Goal: Task Accomplishment & Management: Manage account settings

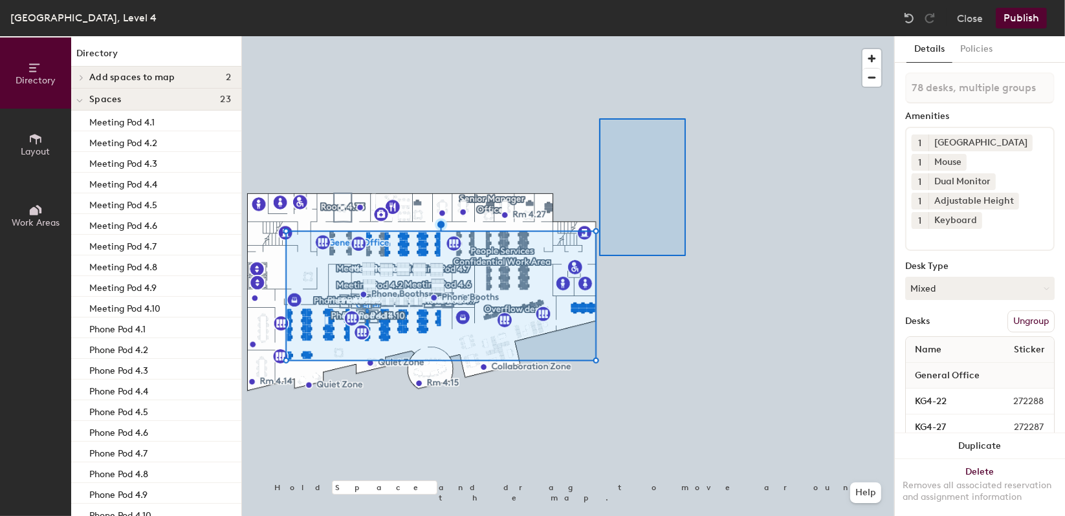
click at [600, 36] on div at bounding box center [568, 36] width 652 height 0
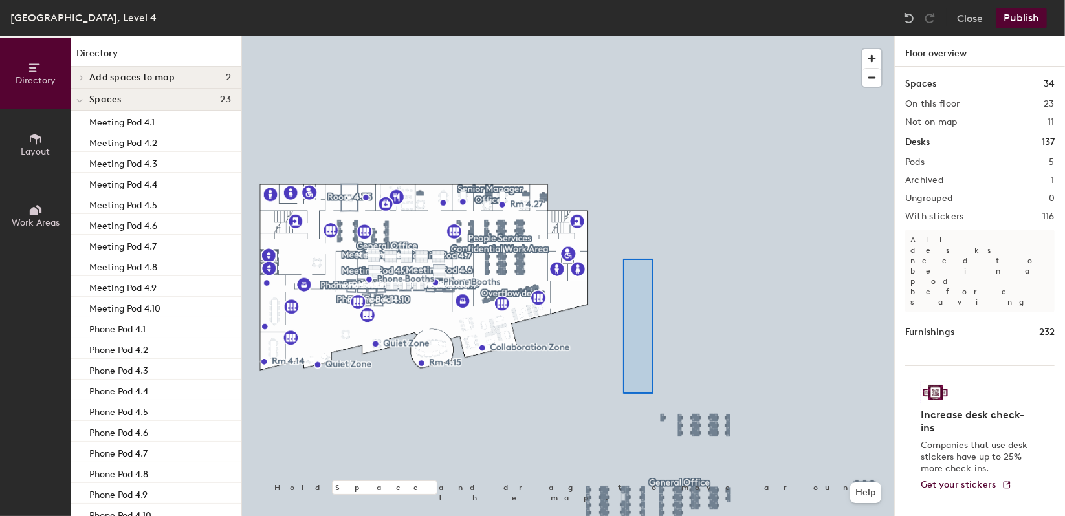
click at [622, 36] on div at bounding box center [568, 36] width 652 height 0
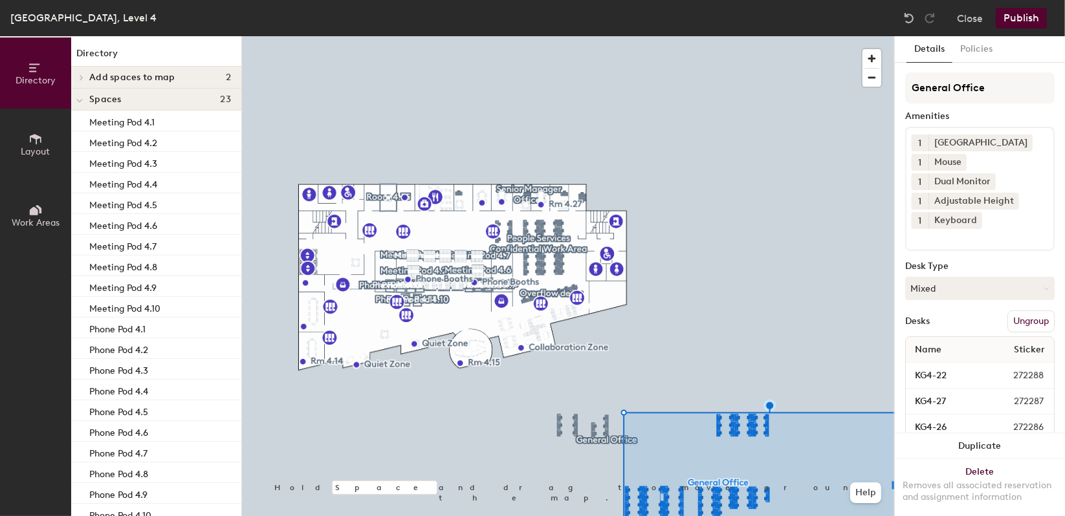
click at [1029, 320] on button "Ungroup" at bounding box center [1030, 322] width 47 height 22
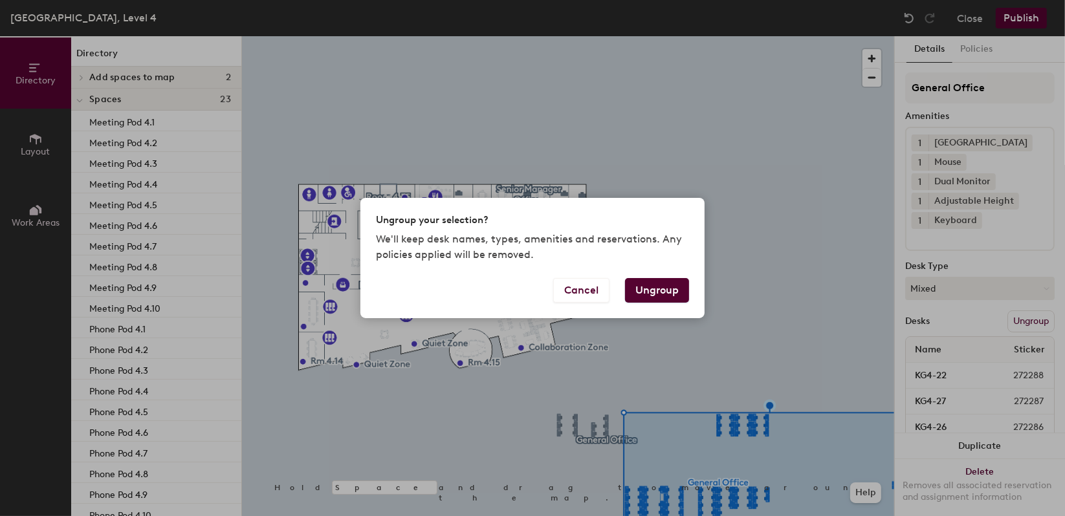
click at [776, 300] on div "Ungroup your selection? We'll keep desk names, types, amenities and reservation…" at bounding box center [532, 258] width 1065 height 516
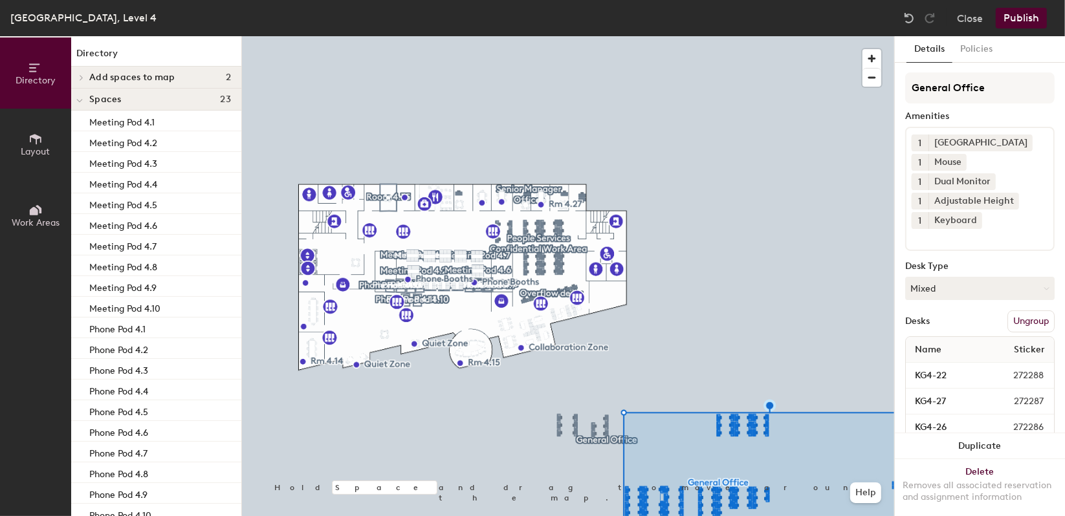
click at [1023, 321] on button "Ungroup" at bounding box center [1030, 322] width 47 height 22
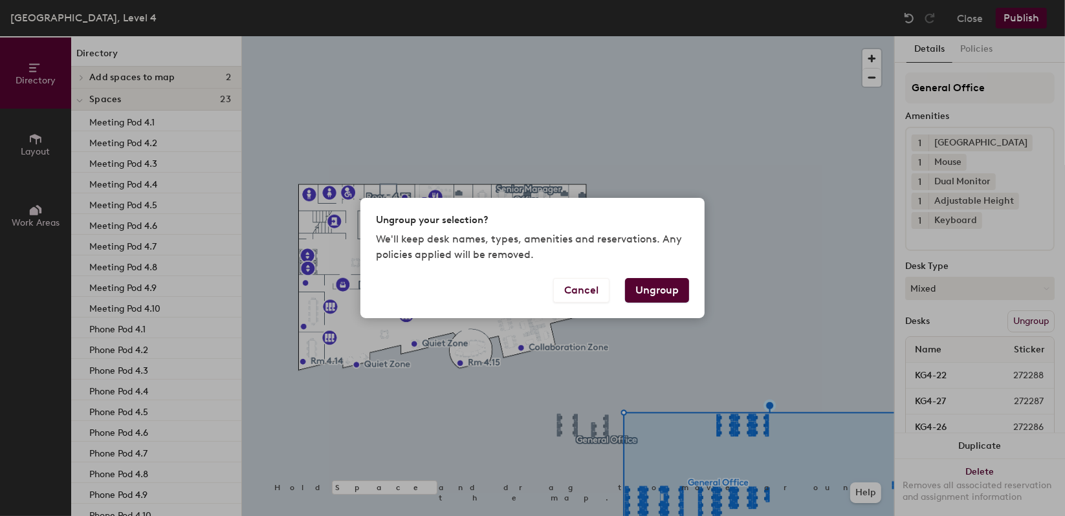
click at [664, 283] on button "Ungroup" at bounding box center [657, 290] width 64 height 25
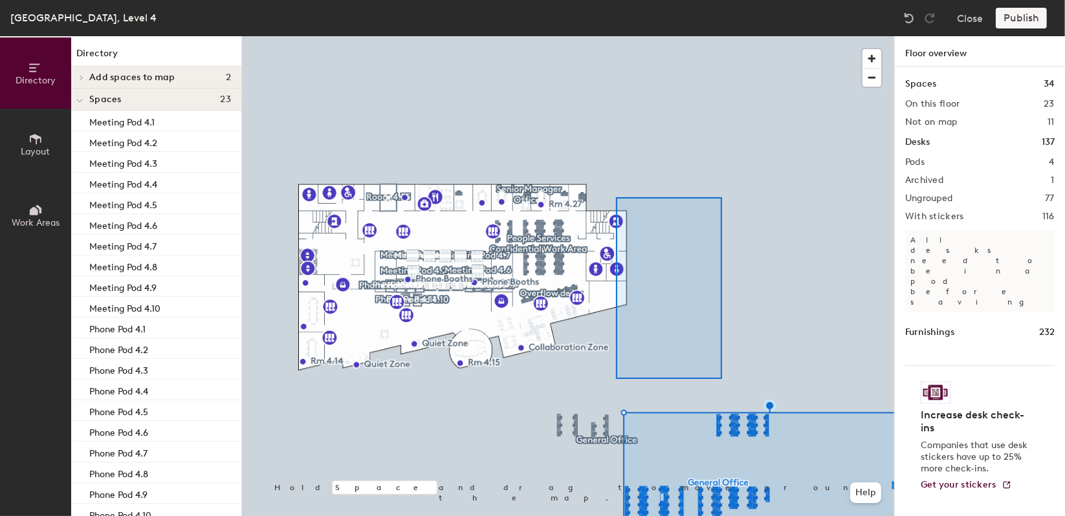
click at [616, 36] on div at bounding box center [568, 36] width 652 height 0
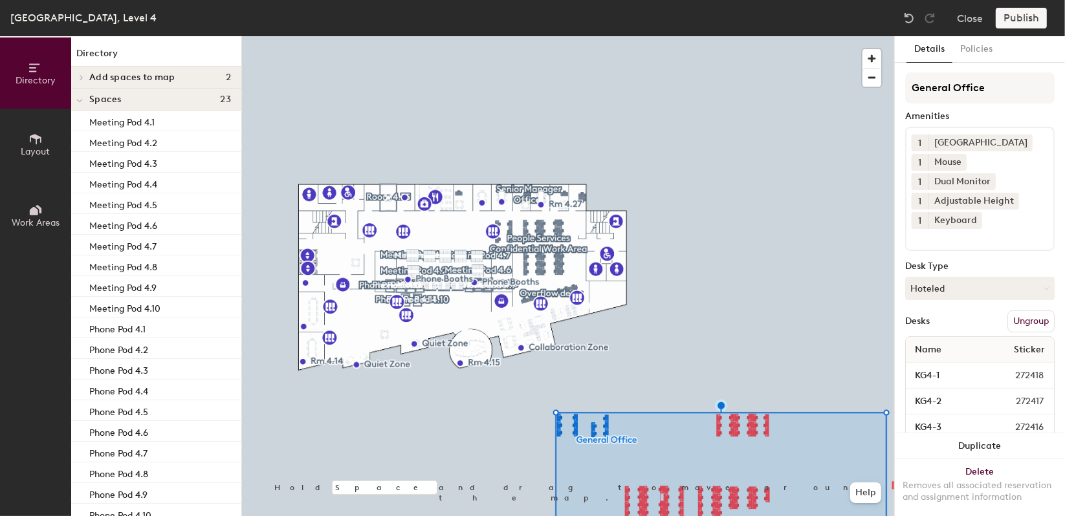
click at [1015, 323] on button "Ungroup" at bounding box center [1030, 322] width 47 height 22
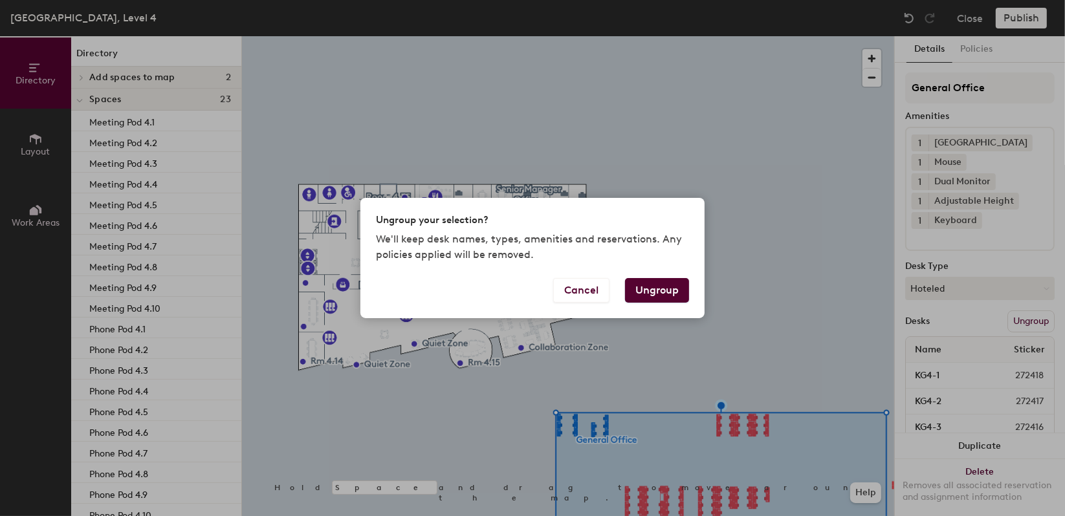
click at [672, 290] on button "Ungroup" at bounding box center [657, 290] width 64 height 25
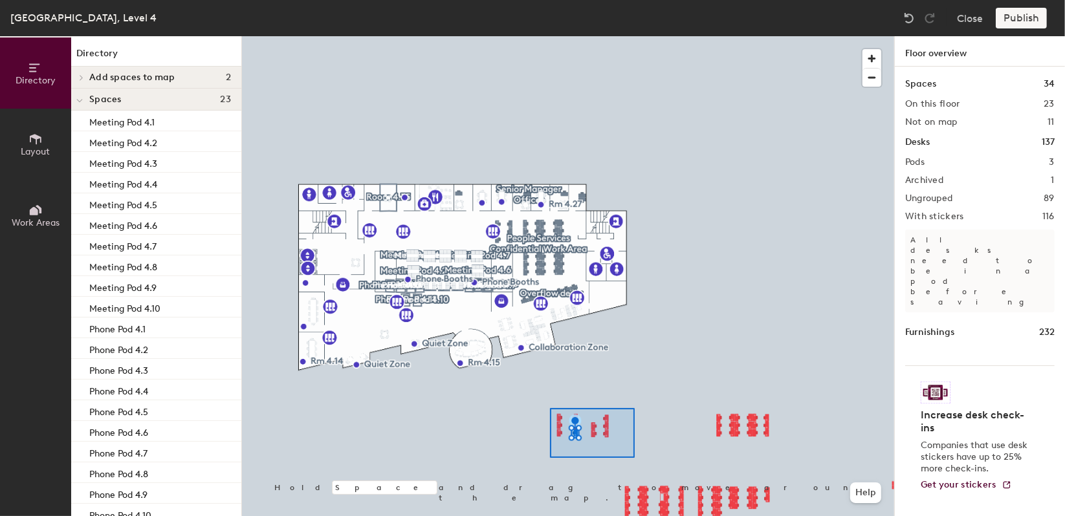
click at [550, 36] on div at bounding box center [568, 36] width 652 height 0
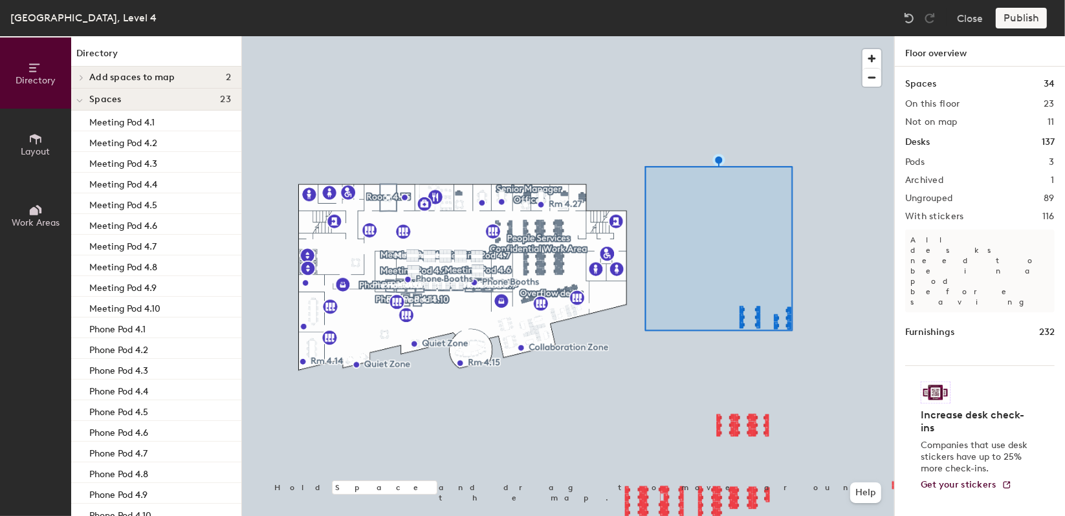
click at [800, 36] on div at bounding box center [568, 36] width 652 height 0
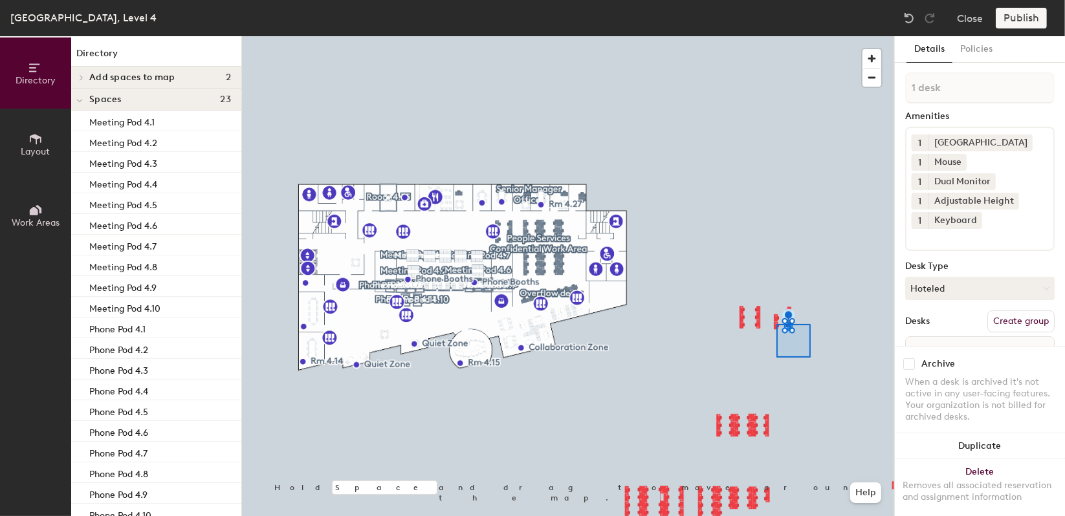
click at [716, 36] on div at bounding box center [568, 36] width 652 height 0
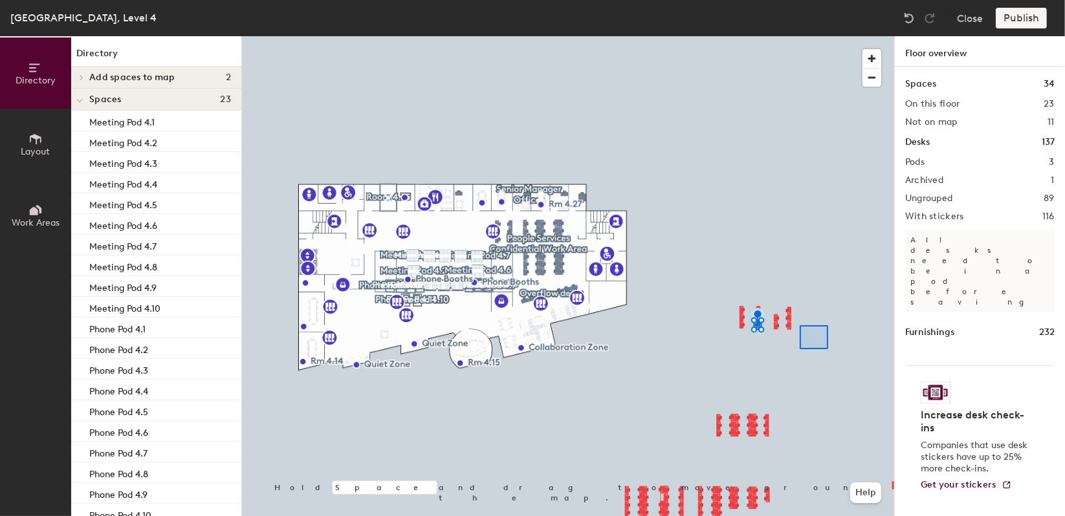
click at [732, 36] on div at bounding box center [568, 36] width 652 height 0
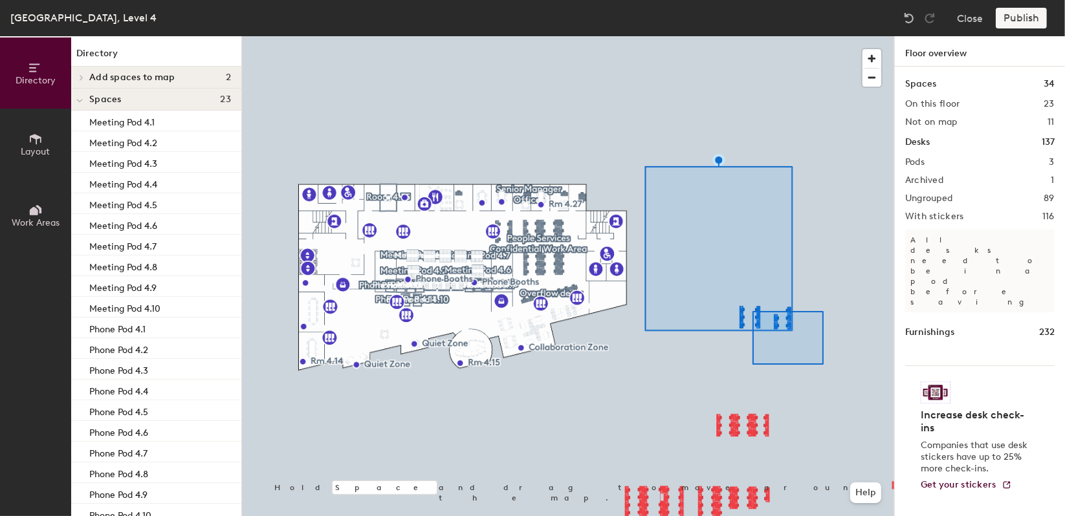
click at [739, 36] on div at bounding box center [568, 36] width 652 height 0
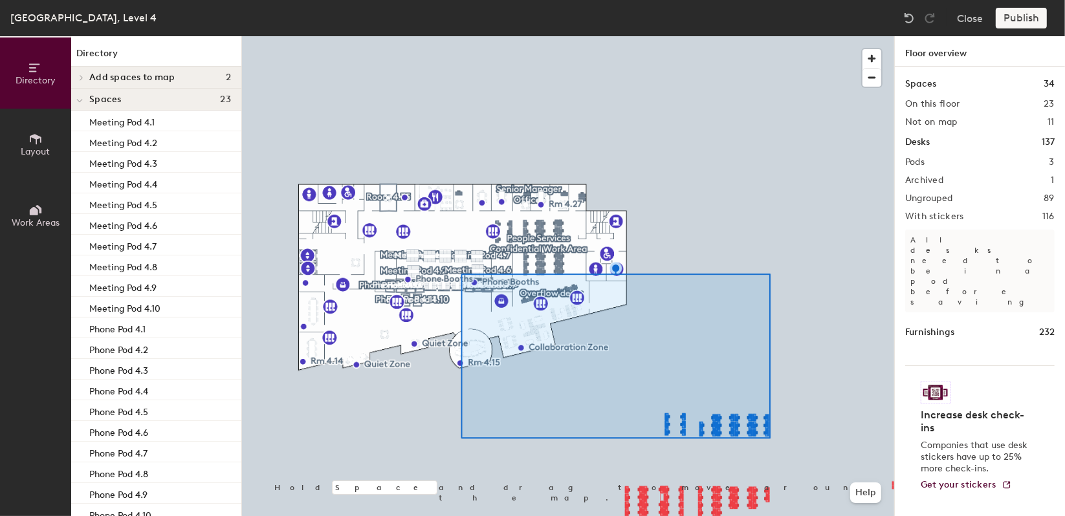
click at [907, 212] on h2 "With stickers" at bounding box center [934, 217] width 59 height 10
click at [705, 36] on div at bounding box center [568, 36] width 652 height 0
click at [873, 74] on span "button" at bounding box center [871, 78] width 19 height 18
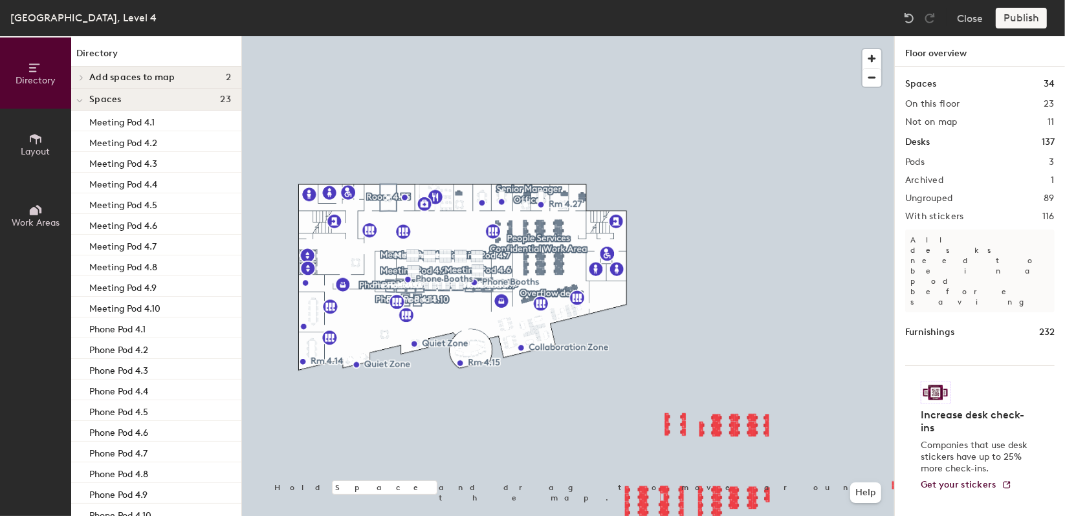
click at [891, 36] on div at bounding box center [568, 36] width 652 height 0
click at [895, 485] on div "Spaces 34 On this floor 23 Not on map 11 Desks 137 Pods 3 Archived 1 Ungrouped …" at bounding box center [980, 307] width 170 height 480
click at [891, 36] on div at bounding box center [568, 36] width 652 height 0
click at [894, 486] on div "Floor overview Spaces 34 On this floor 23 Not on map 11 Desks 137 Pods 3 Archiv…" at bounding box center [979, 276] width 171 height 480
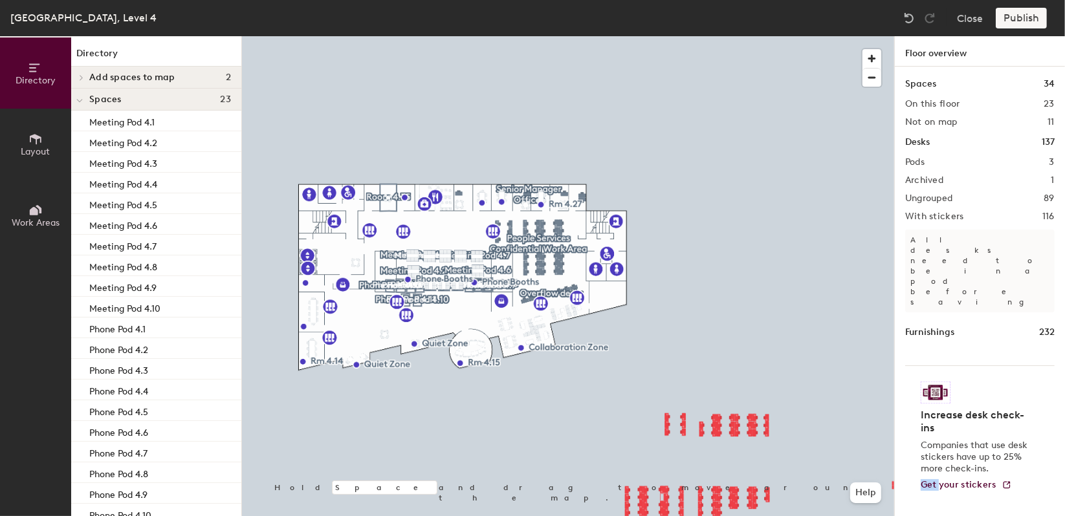
click at [894, 486] on div "Floor overview Spaces 34 On this floor 23 Not on map 11 Desks 137 Pods 3 Archiv…" at bounding box center [979, 276] width 171 height 480
click at [873, 36] on div at bounding box center [568, 36] width 652 height 0
click at [969, 17] on button "Close" at bounding box center [970, 18] width 26 height 21
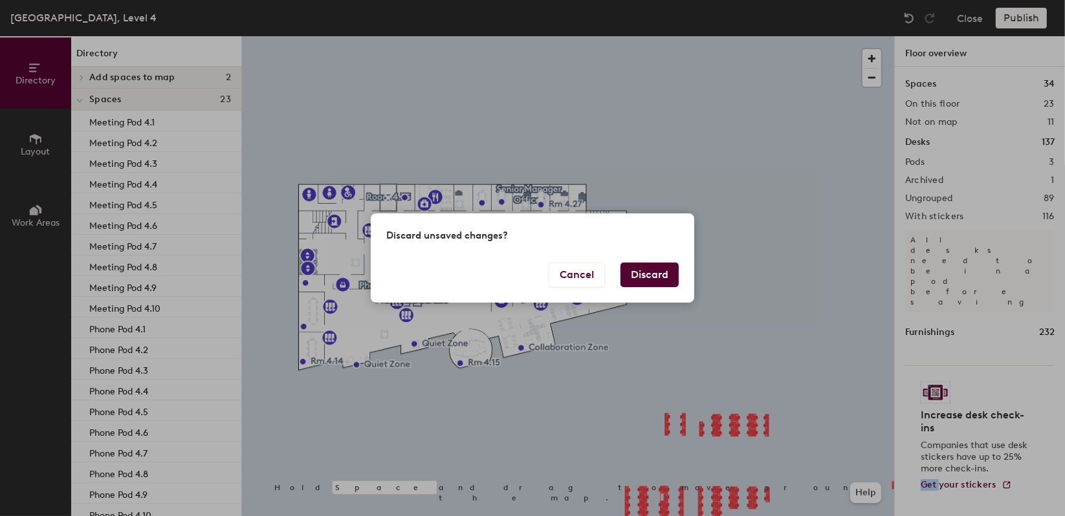
click at [671, 272] on button "Discard" at bounding box center [649, 275] width 58 height 25
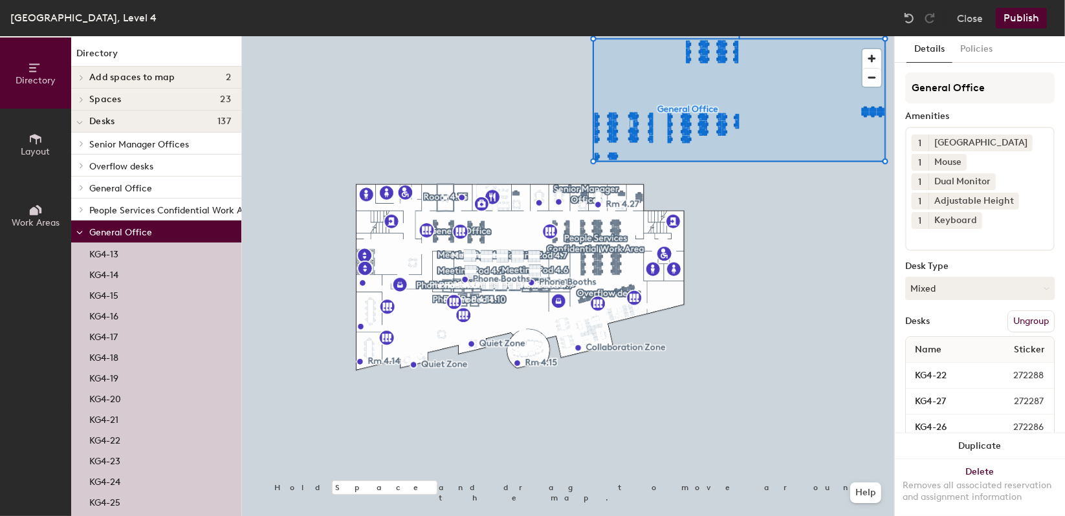
click at [1020, 324] on button "Ungroup" at bounding box center [1030, 322] width 47 height 22
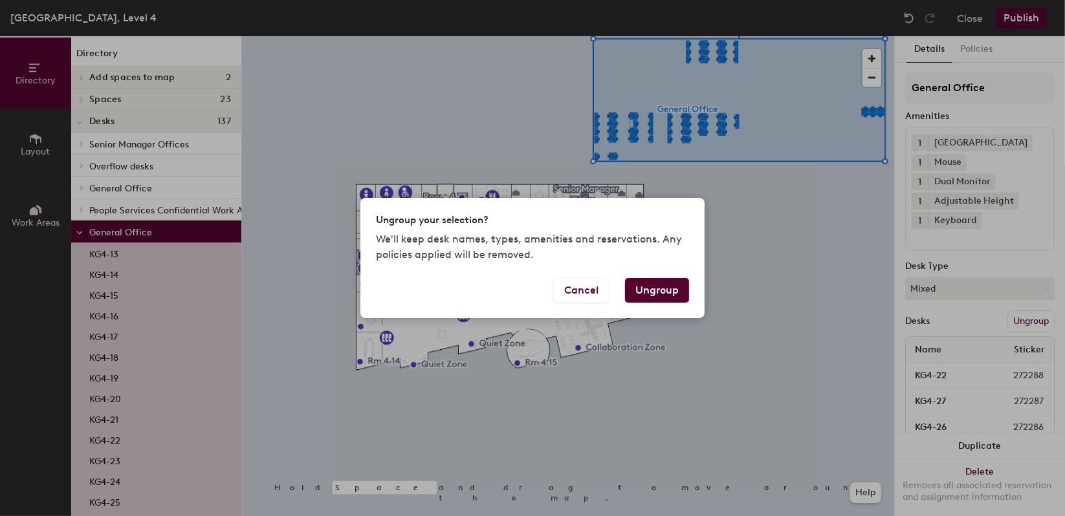
click at [635, 296] on button "Ungroup" at bounding box center [657, 290] width 64 height 25
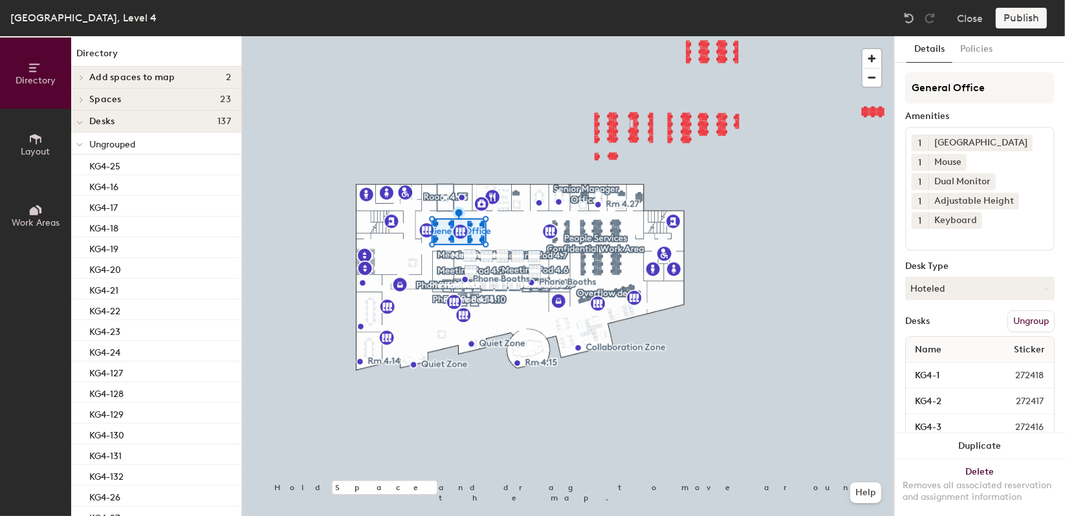
click at [1021, 323] on button "Ungroup" at bounding box center [1030, 322] width 47 height 22
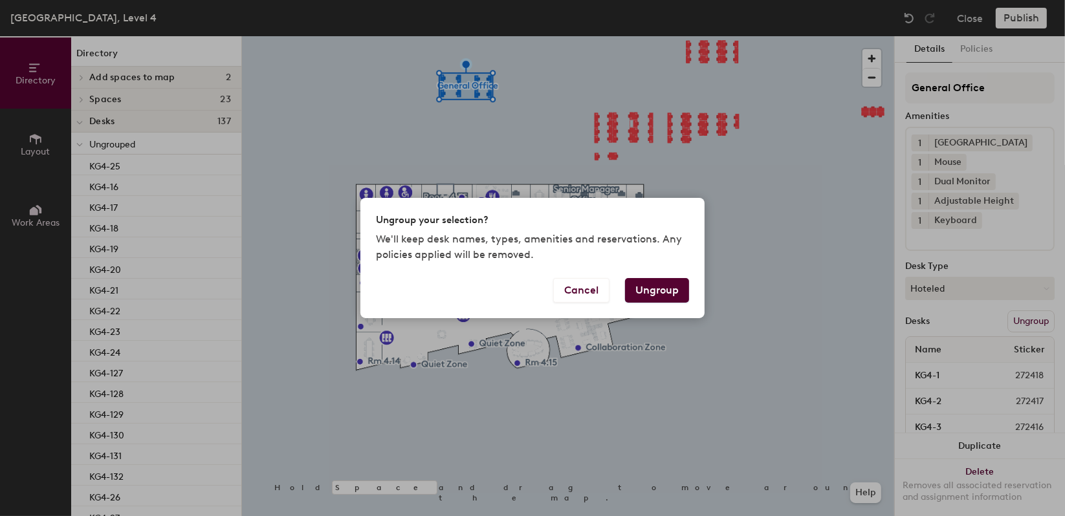
click at [648, 287] on button "Ungroup" at bounding box center [657, 290] width 64 height 25
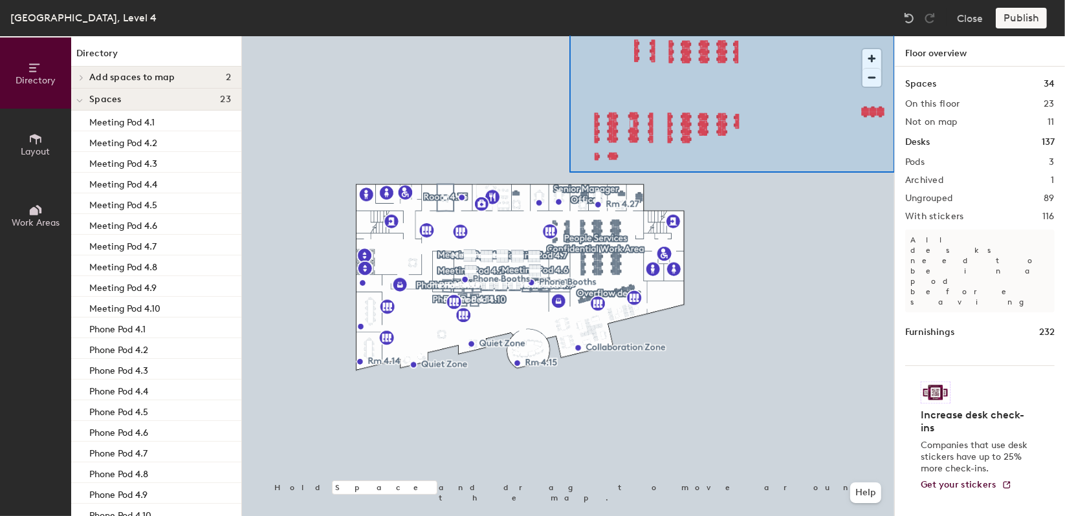
click at [895, 34] on div "Kings Gate, Level 4 Close Publish Directory Layout Work Areas Directory Add spa…" at bounding box center [532, 258] width 1065 height 516
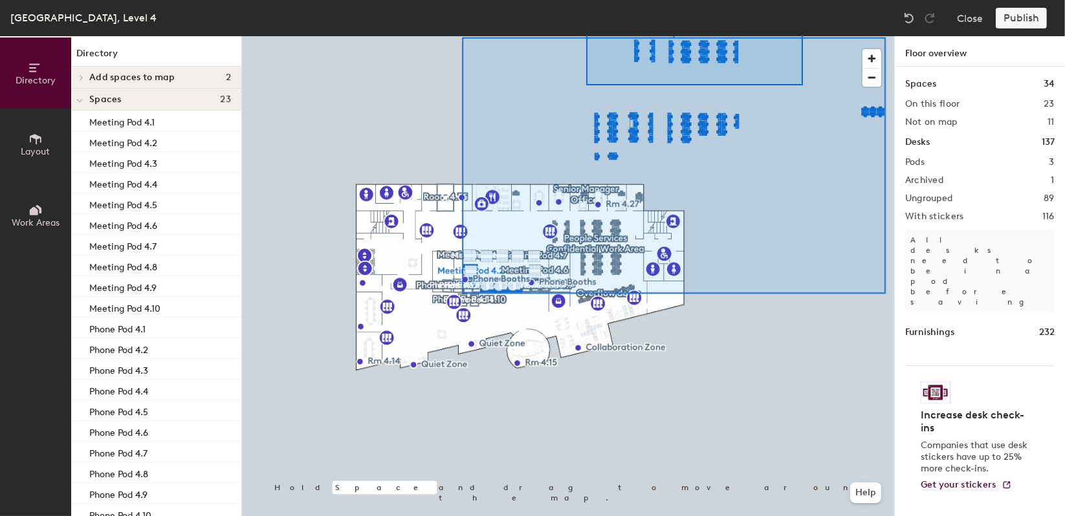
click at [803, 25] on div "Kings Gate, Level 4 Close Publish Directory Layout Work Areas Directory Add spa…" at bounding box center [532, 258] width 1065 height 516
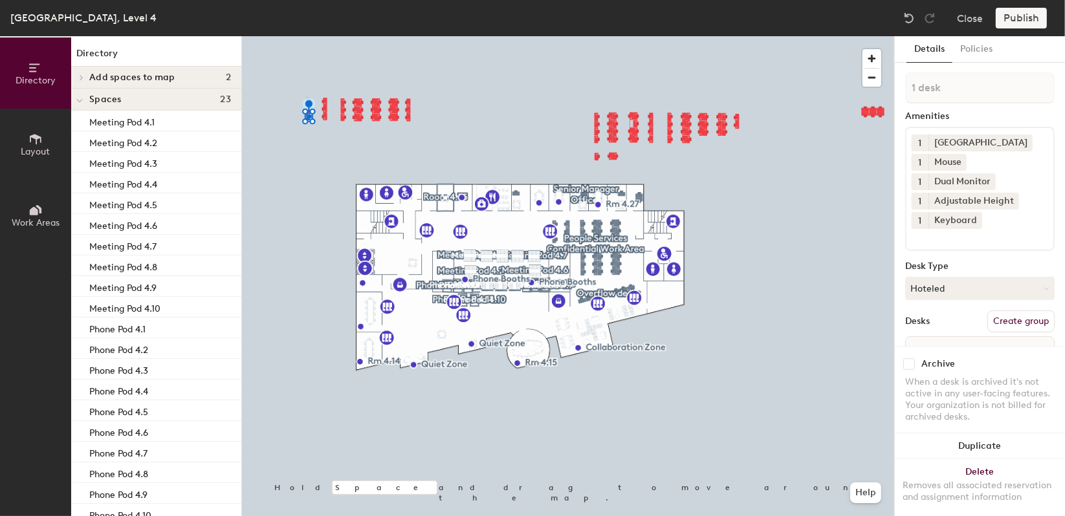
click at [1012, 317] on button "Create group" at bounding box center [1020, 322] width 67 height 22
click at [963, 13] on button "Close" at bounding box center [970, 18] width 26 height 21
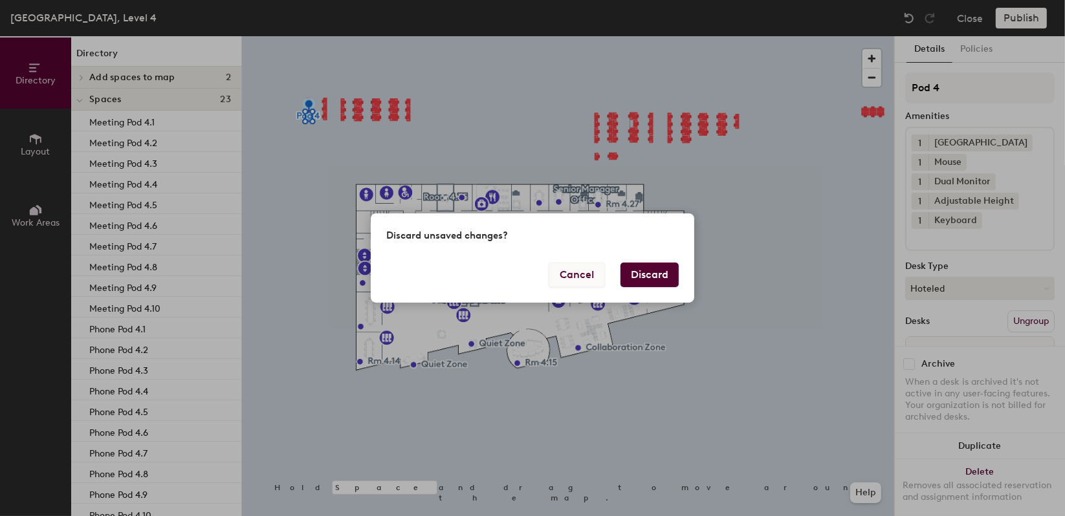
click at [581, 274] on button "Cancel" at bounding box center [577, 275] width 56 height 25
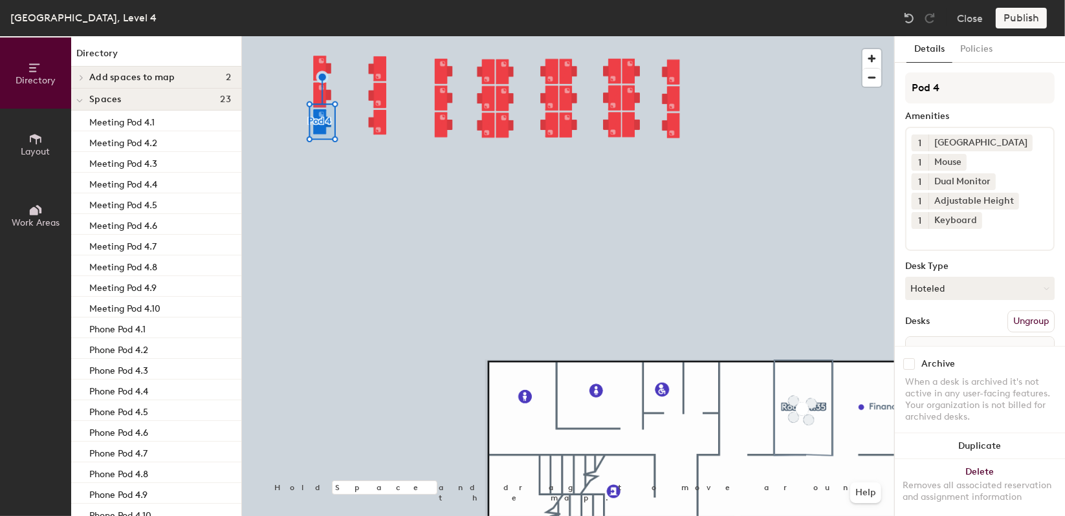
click at [1027, 321] on button "Ungroup" at bounding box center [1030, 322] width 47 height 22
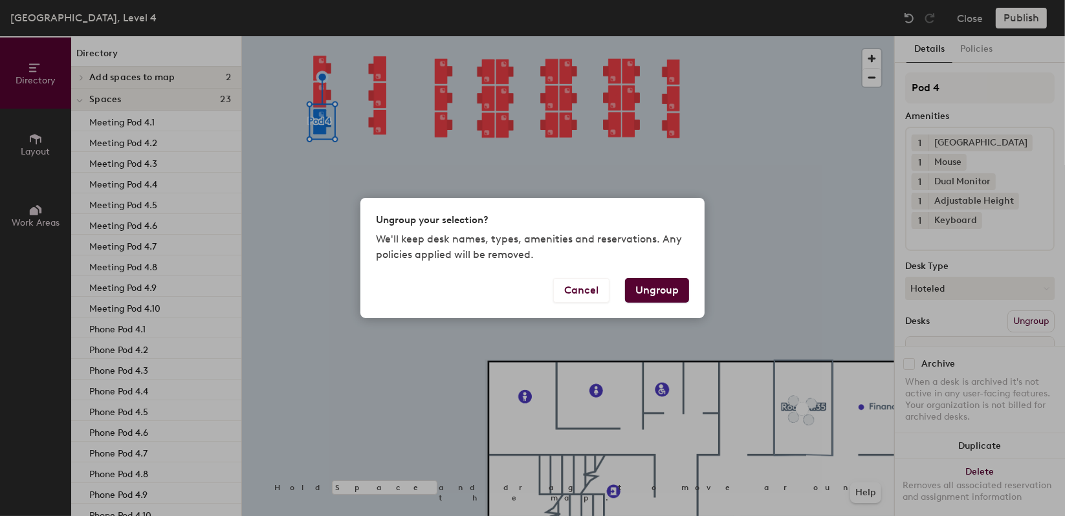
click at [664, 289] on button "Ungroup" at bounding box center [657, 290] width 64 height 25
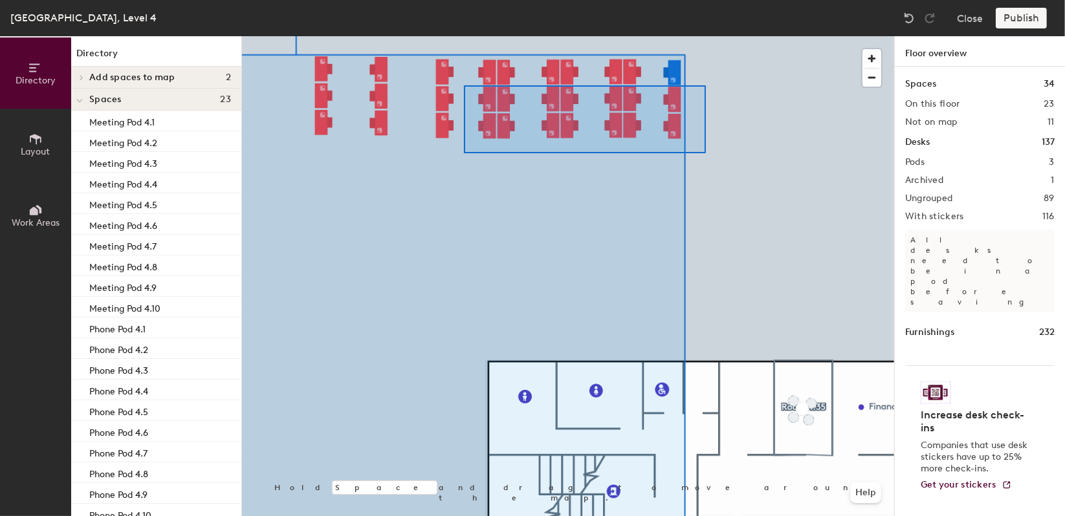
click at [464, 36] on div at bounding box center [568, 36] width 652 height 0
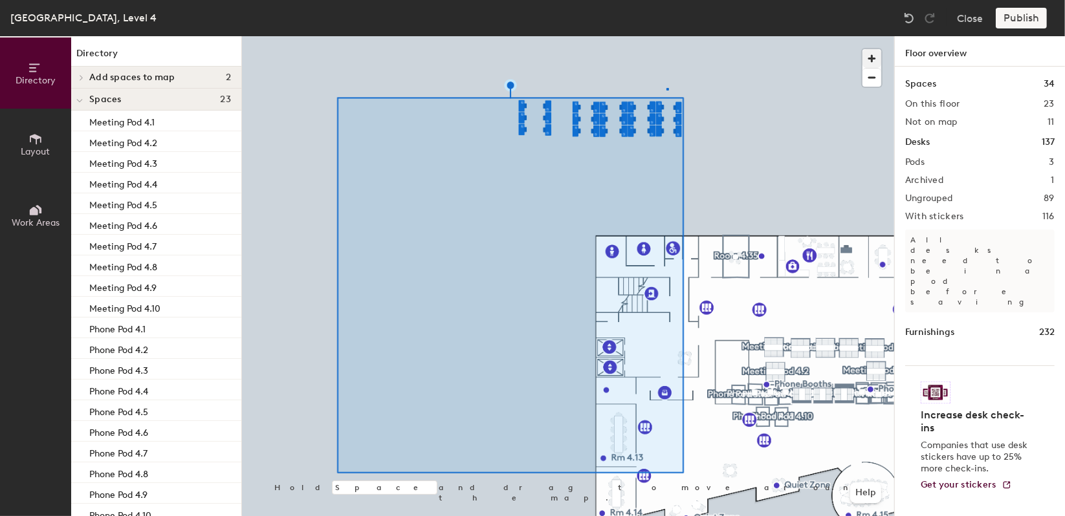
click at [668, 36] on div at bounding box center [568, 36] width 652 height 0
click at [585, 36] on div at bounding box center [568, 36] width 652 height 0
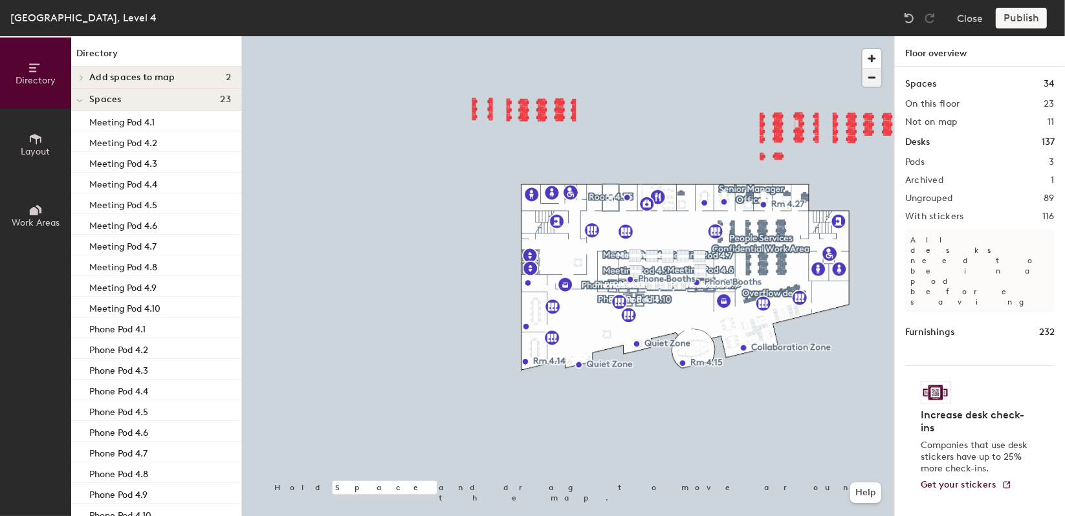
click at [874, 69] on span "button" at bounding box center [871, 78] width 19 height 18
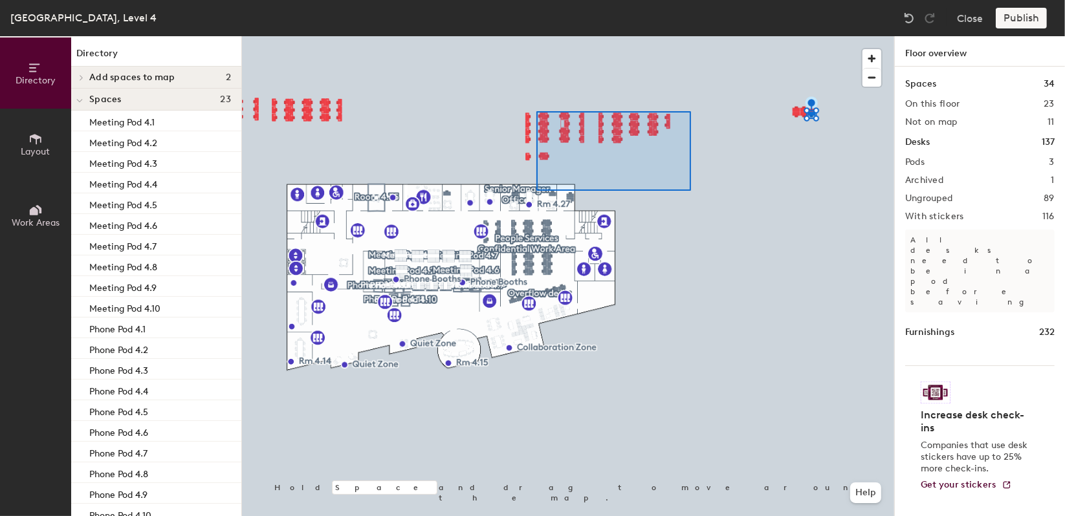
click at [520, 36] on div at bounding box center [568, 36] width 652 height 0
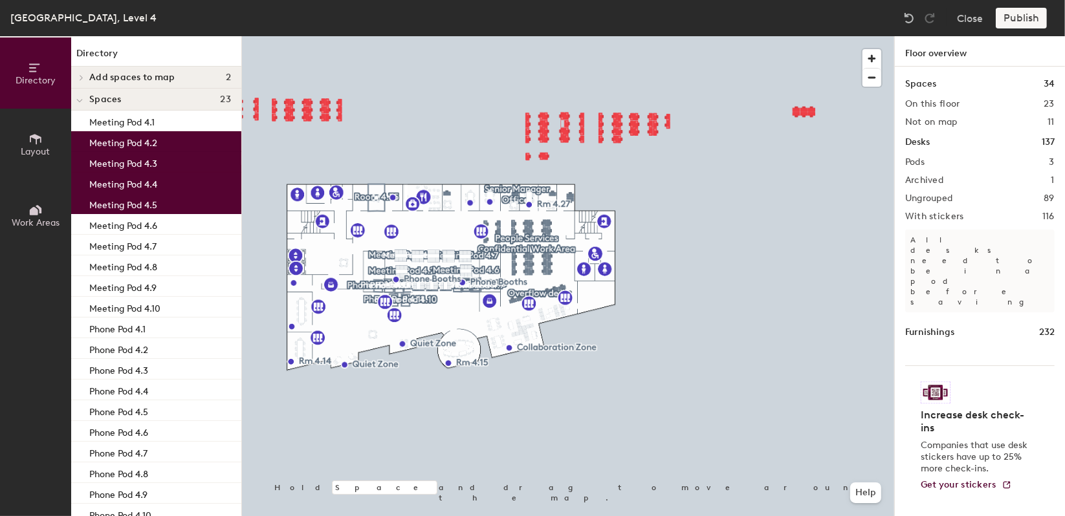
click at [677, 149] on div at bounding box center [605, 141] width 171 height 100
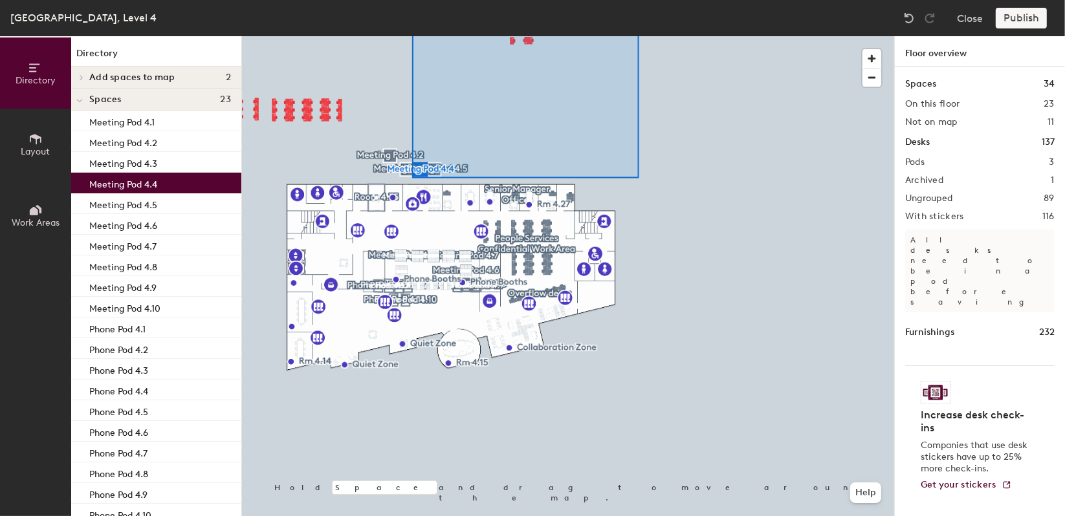
click at [375, 36] on div at bounding box center [568, 36] width 652 height 0
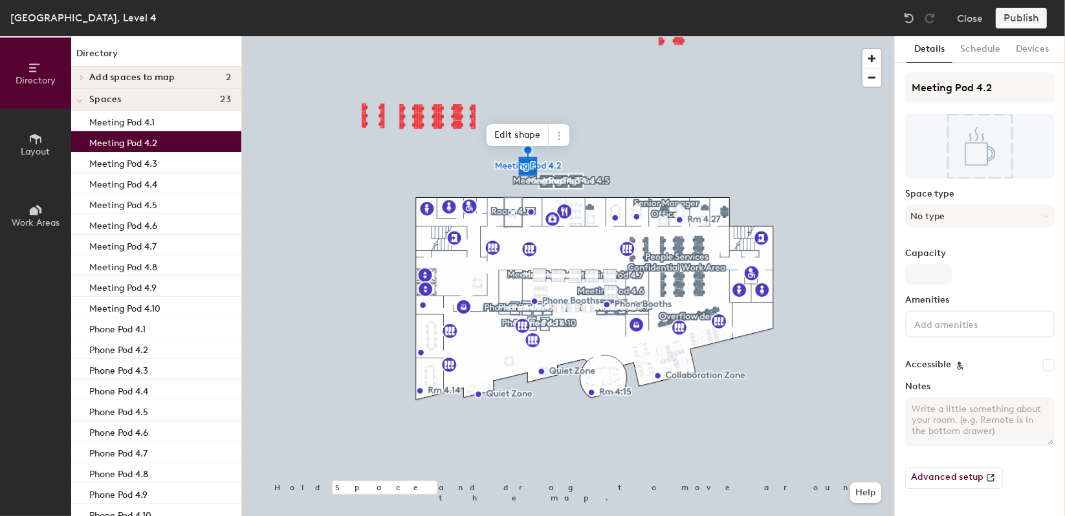
click at [332, 36] on div at bounding box center [568, 36] width 652 height 0
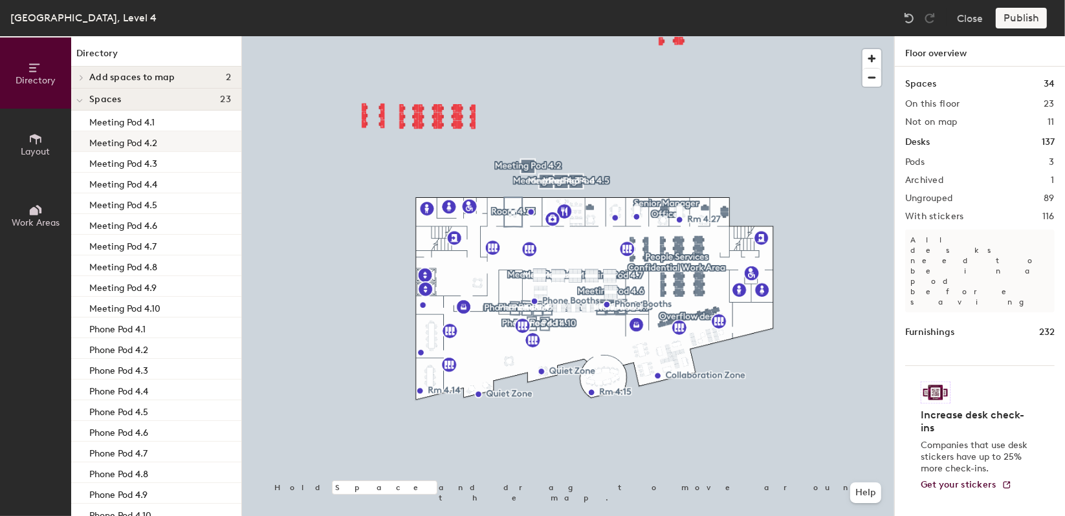
click at [142, 147] on p "Meeting Pod 4.2" at bounding box center [123, 141] width 68 height 15
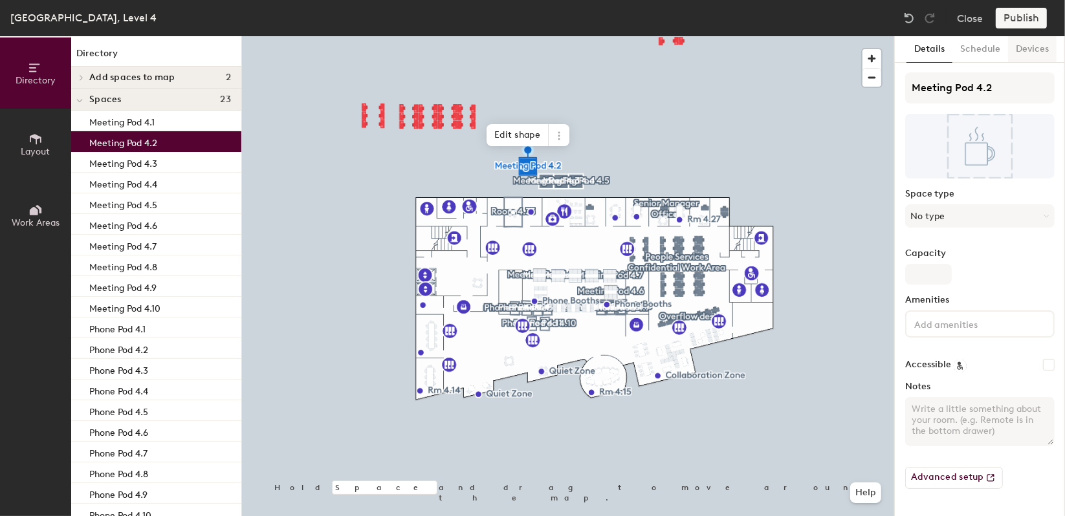
click at [1027, 58] on button "Devices" at bounding box center [1032, 49] width 49 height 27
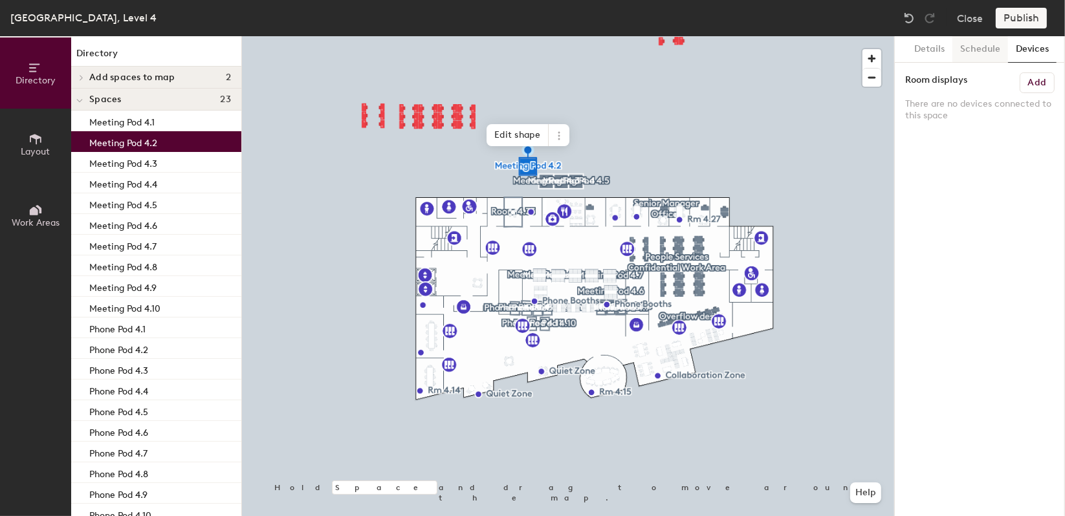
click at [997, 53] on button "Schedule" at bounding box center [980, 49] width 56 height 27
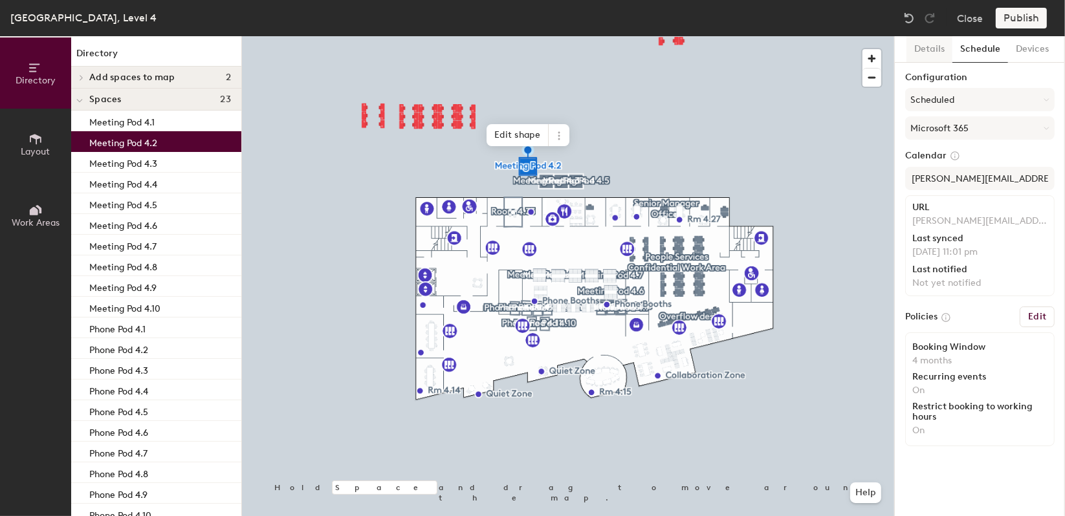
click at [917, 54] on button "Details" at bounding box center [929, 49] width 46 height 27
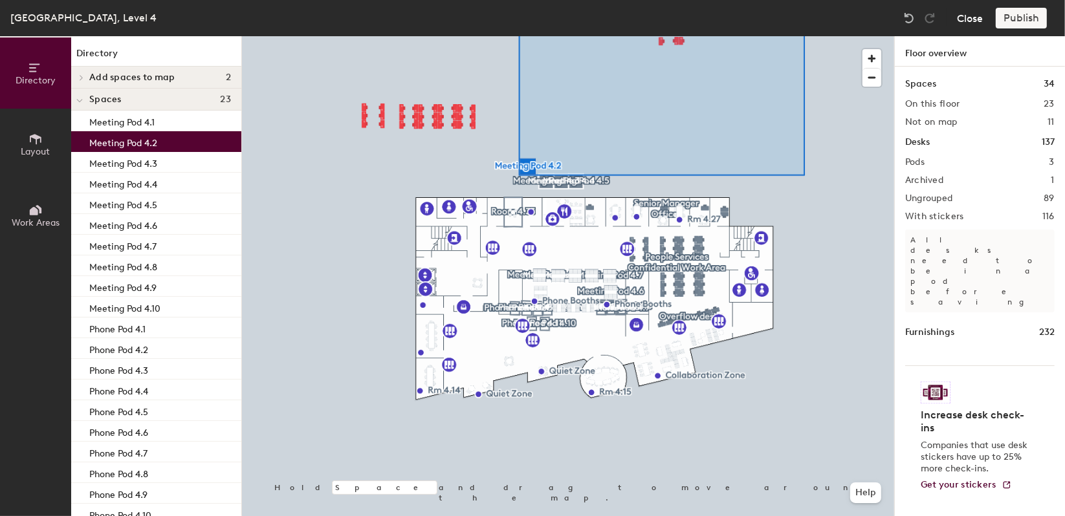
click at [136, 144] on p "Meeting Pod 4.2" at bounding box center [123, 141] width 68 height 15
click at [972, 27] on button "Close" at bounding box center [970, 18] width 26 height 21
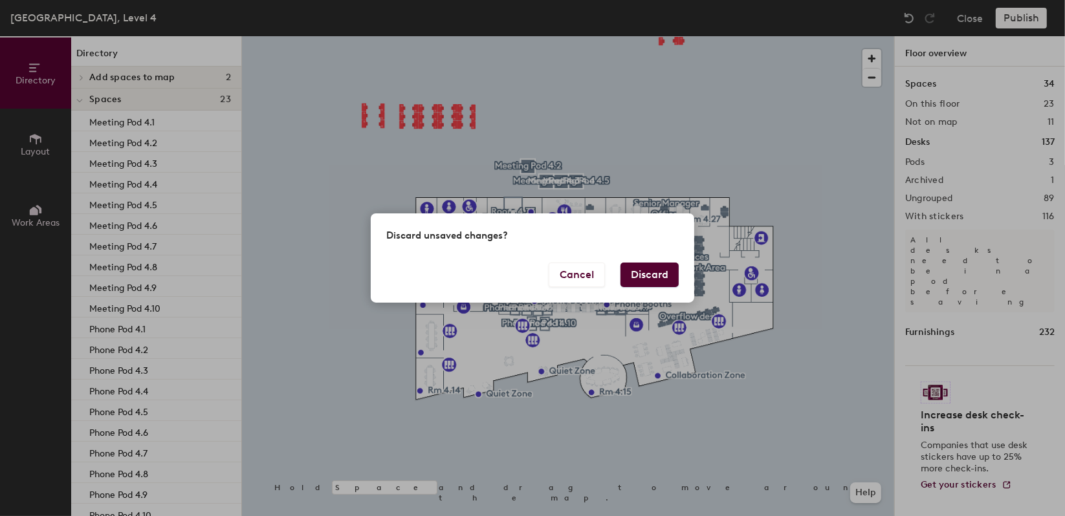
click at [664, 270] on button "Discard" at bounding box center [649, 275] width 58 height 25
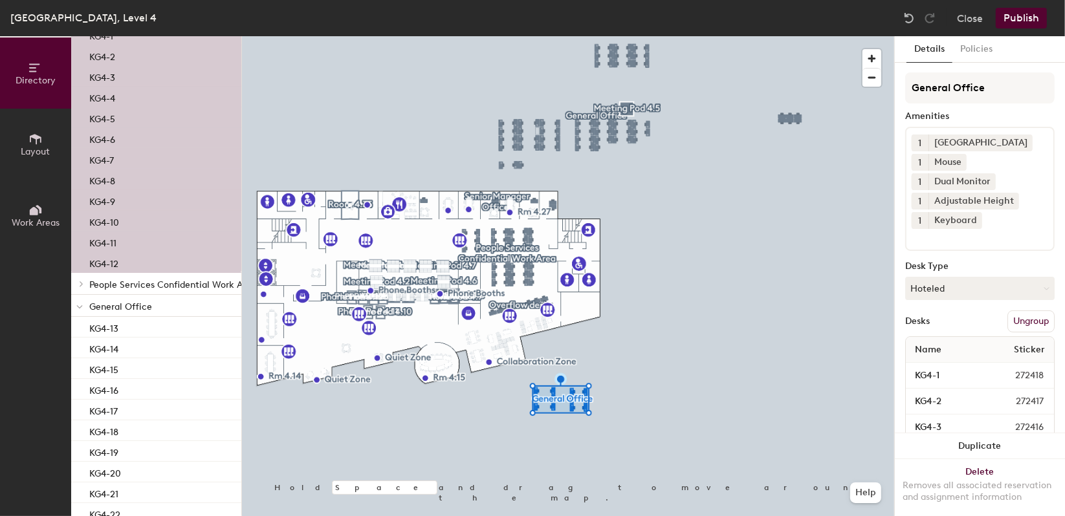
scroll to position [269, 0]
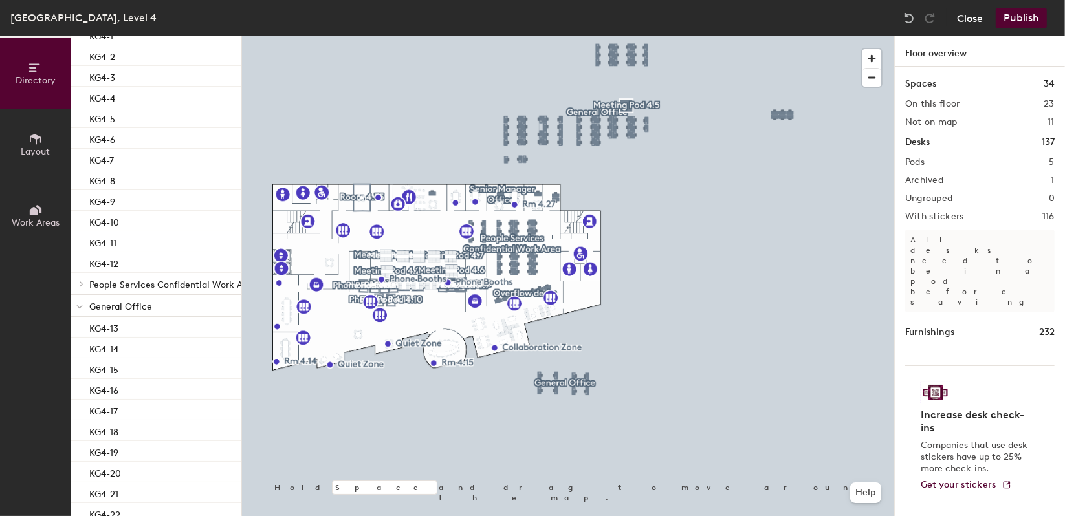
click at [965, 16] on button "Close" at bounding box center [970, 18] width 26 height 21
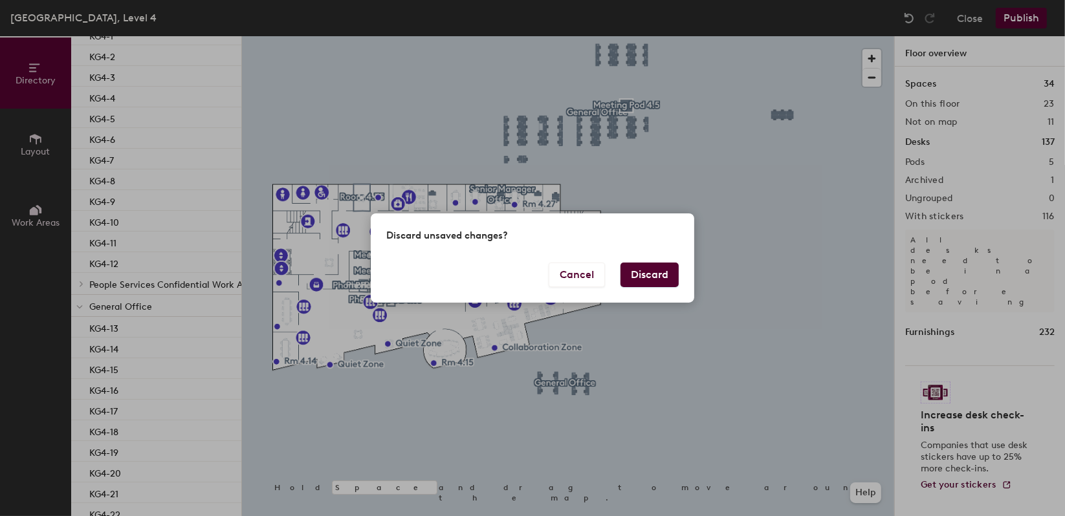
click at [650, 272] on button "Discard" at bounding box center [649, 275] width 58 height 25
